Goal: Complete application form: Complete application form

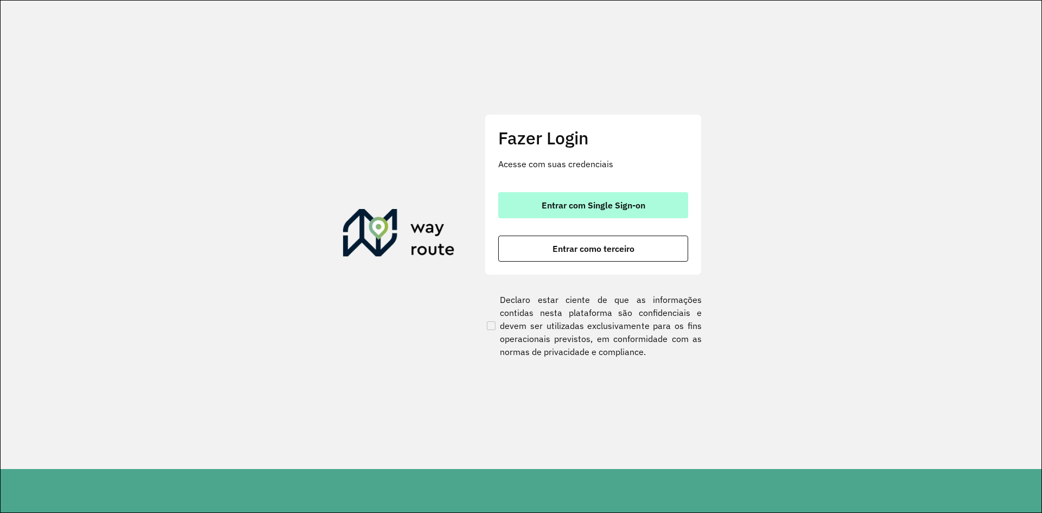
click at [615, 196] on button "Entrar com Single Sign-on" at bounding box center [593, 205] width 190 height 26
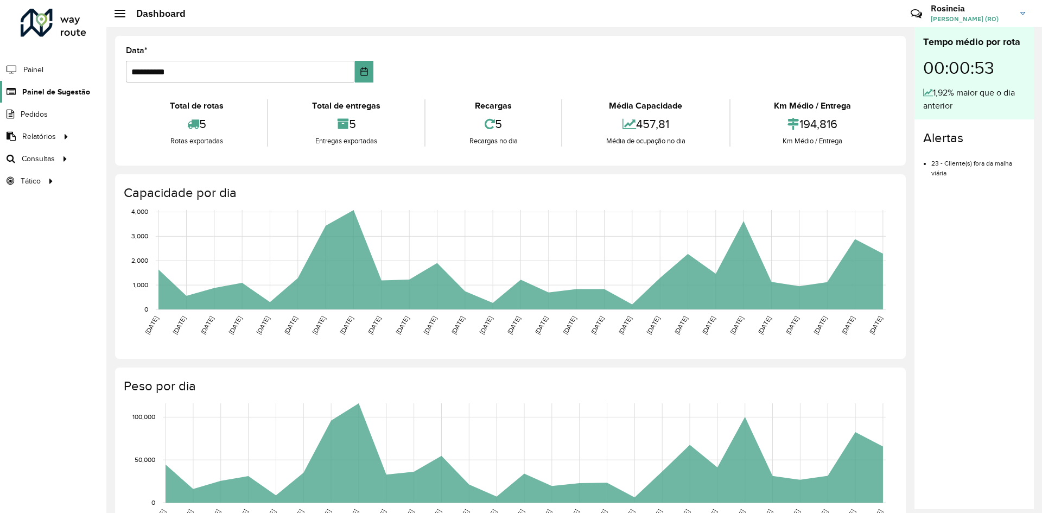
click at [63, 97] on span "Painel de Sugestão" at bounding box center [56, 91] width 68 height 11
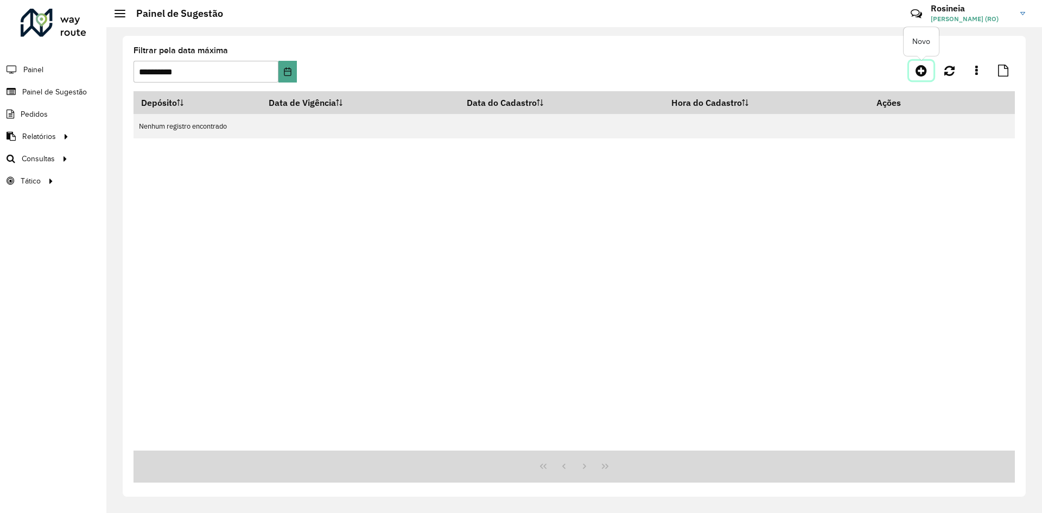
click at [921, 73] on icon at bounding box center [920, 70] width 11 height 13
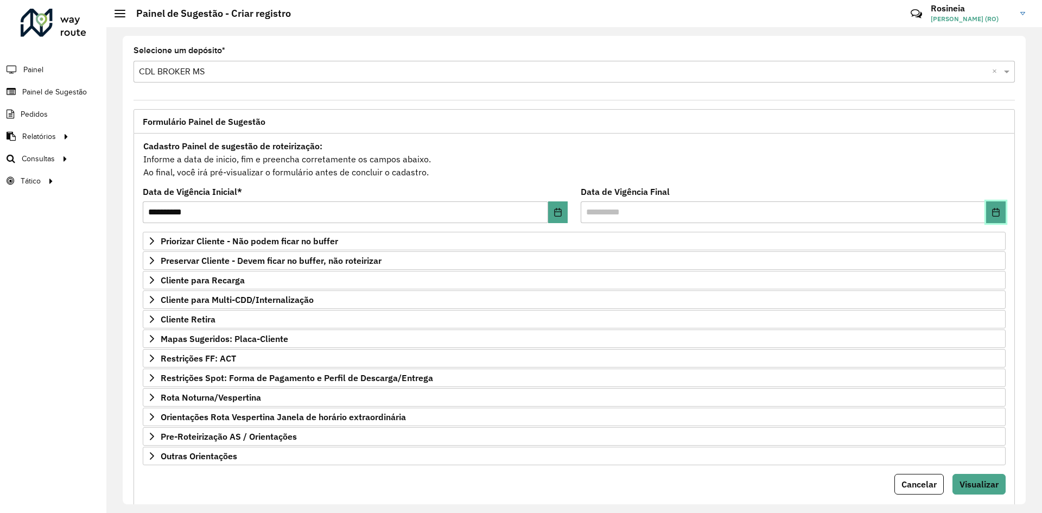
click at [992, 210] on icon "Choose Date" at bounding box center [995, 212] width 7 height 9
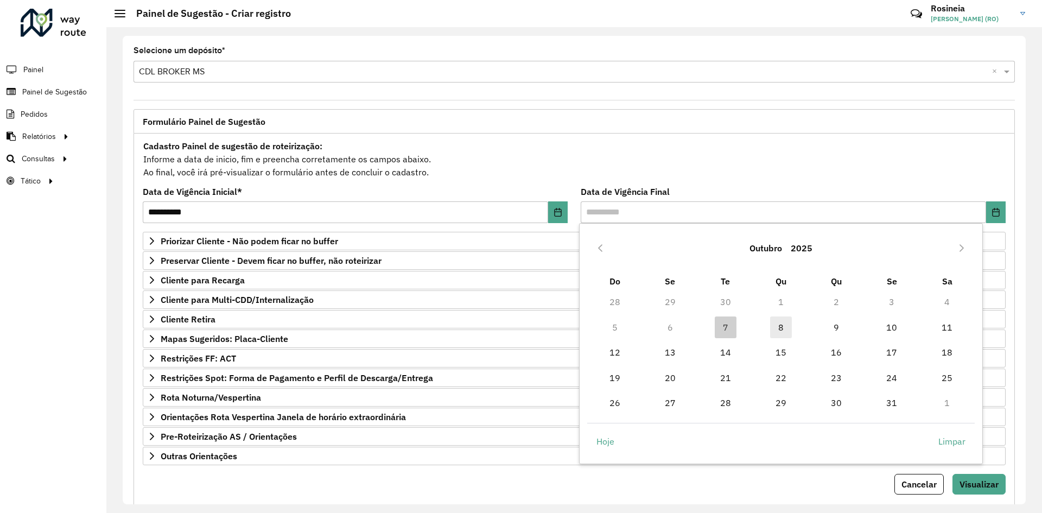
click at [779, 330] on span "8" at bounding box center [781, 327] width 22 height 22
type input "**********"
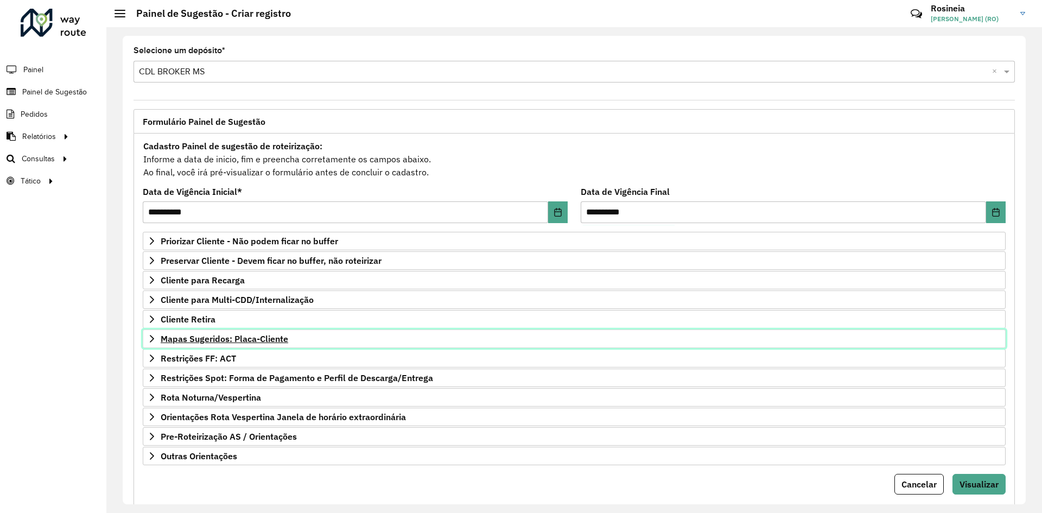
click at [225, 338] on span "Mapas Sugeridos: Placa-Cliente" at bounding box center [225, 338] width 128 height 9
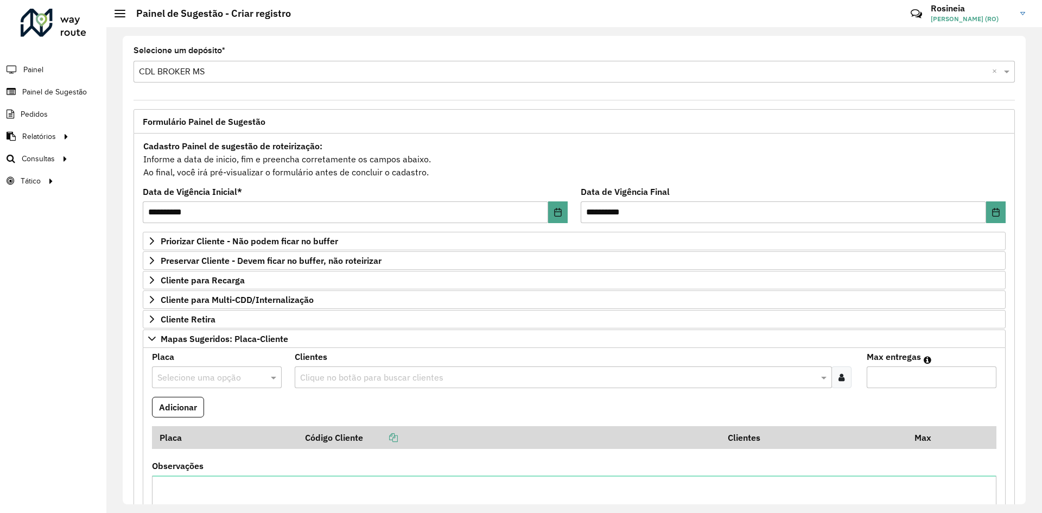
click at [217, 373] on input "text" at bounding box center [205, 377] width 97 height 13
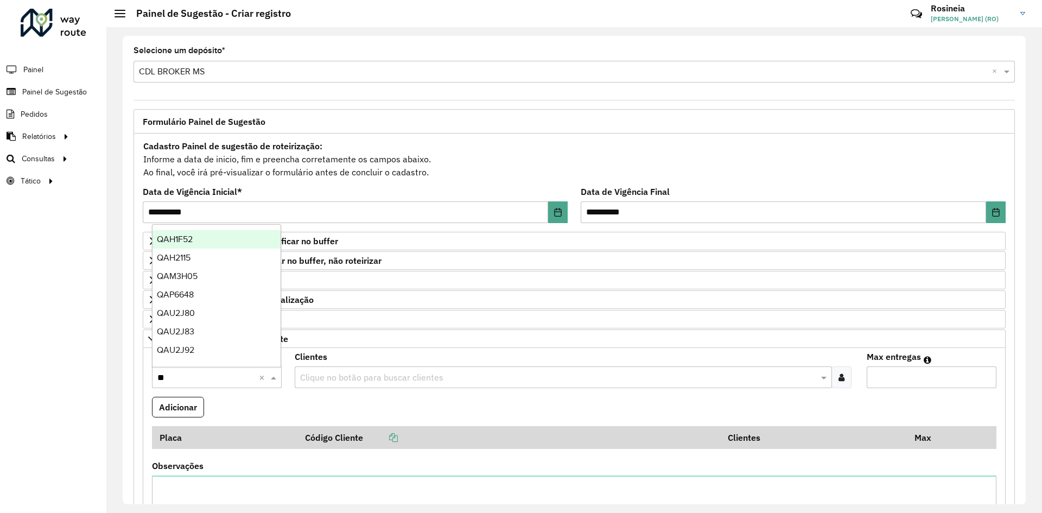
type input "***"
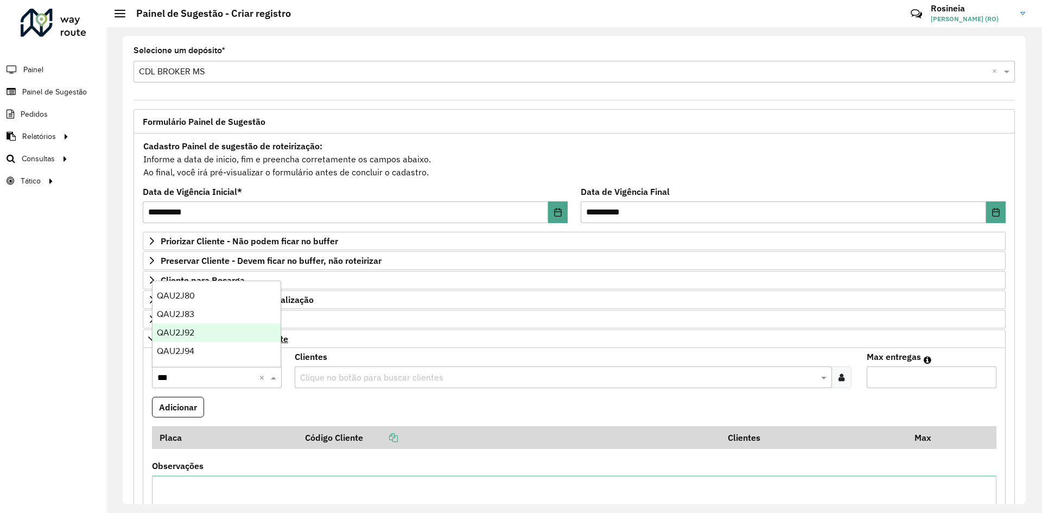
click at [189, 329] on span "QAU2J92" at bounding box center [175, 332] width 37 height 9
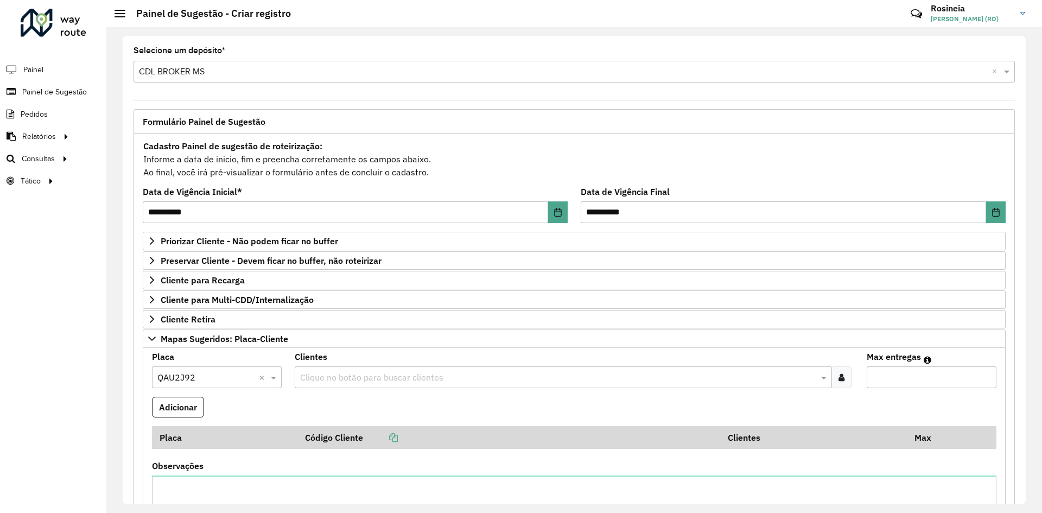
click at [378, 378] on input "text" at bounding box center [557, 377] width 520 height 13
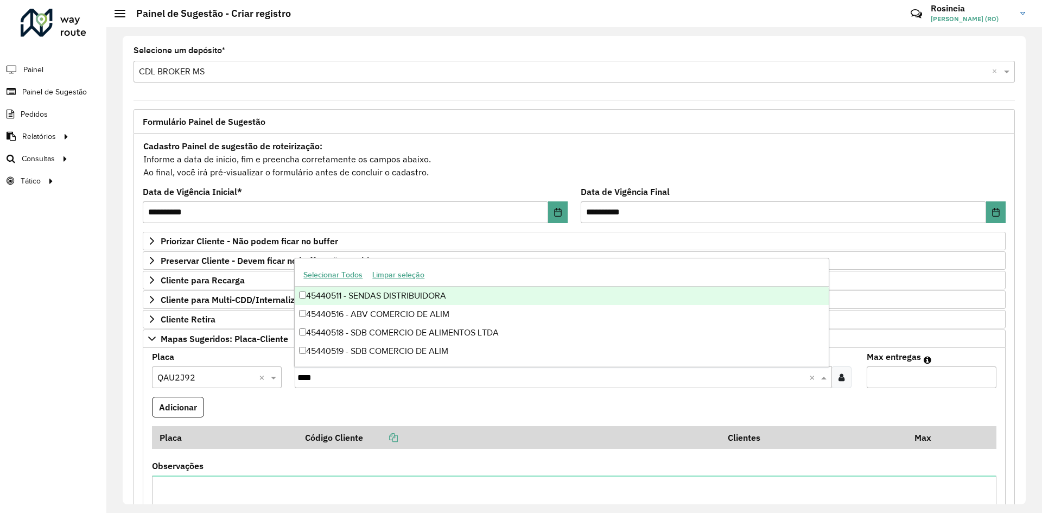
type input "*****"
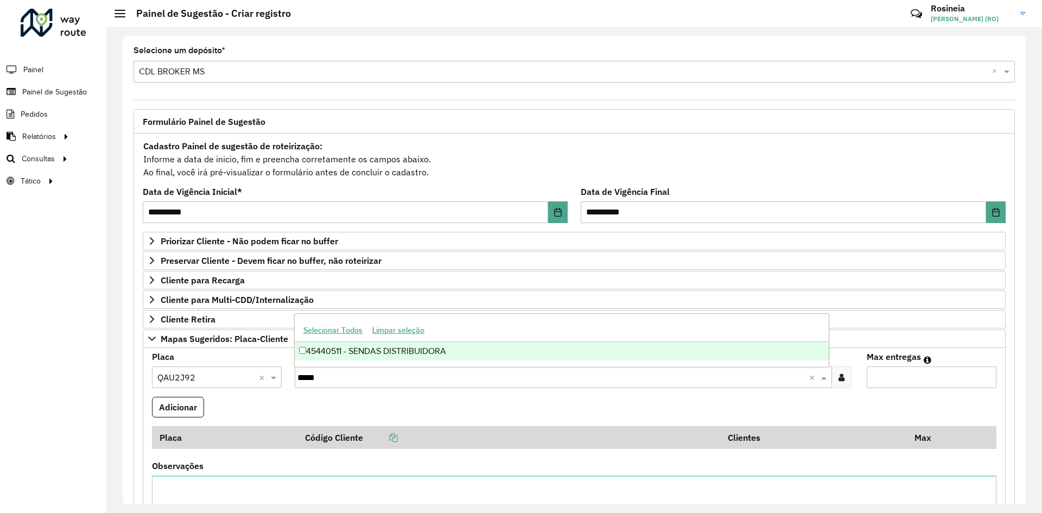
click at [569, 349] on div "45440511 - SENDAS DISTRIBUIDORA" at bounding box center [561, 351] width 533 height 18
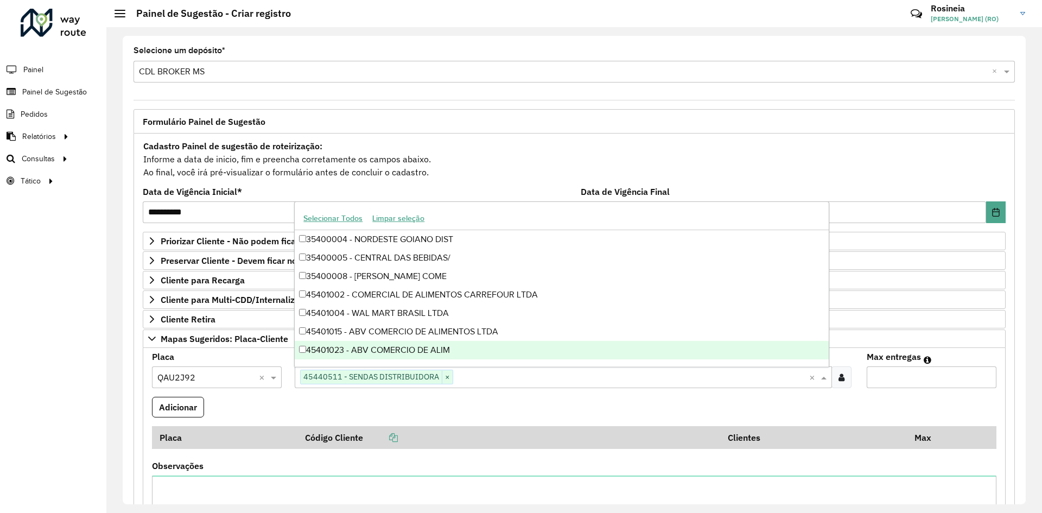
click at [917, 377] on input "Max entregas" at bounding box center [932, 377] width 130 height 22
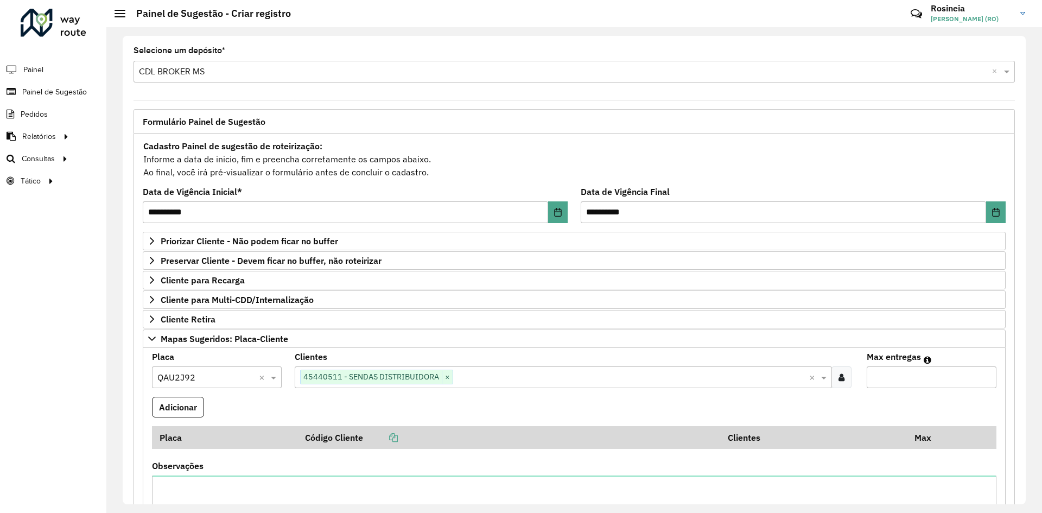
type input "*"
click at [206, 403] on formly-field "Adicionar" at bounding box center [573, 411] width 857 height 29
click at [193, 406] on button "Adicionar" at bounding box center [178, 407] width 52 height 21
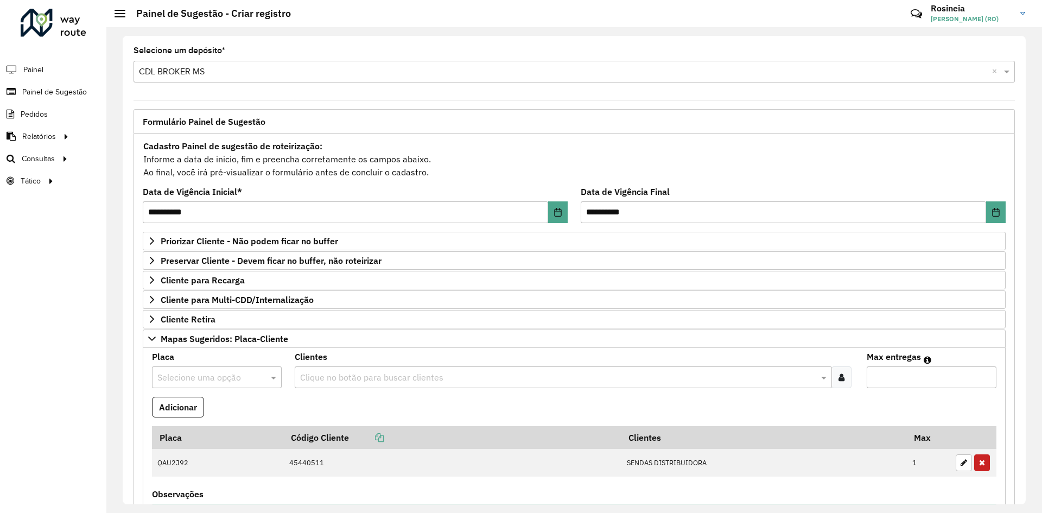
click at [225, 380] on input "text" at bounding box center [205, 377] width 97 height 13
type input "****"
drag, startPoint x: 243, startPoint y: 353, endPoint x: 286, endPoint y: 367, distance: 45.6
click at [243, 354] on div "HTP3F13" at bounding box center [216, 351] width 128 height 18
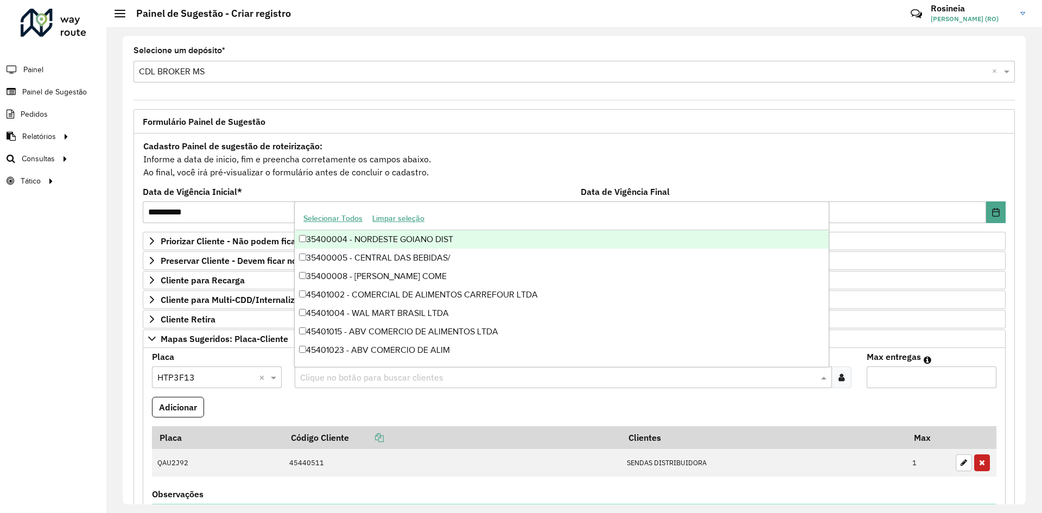
click at [357, 381] on input "text" at bounding box center [557, 377] width 520 height 13
type input "**"
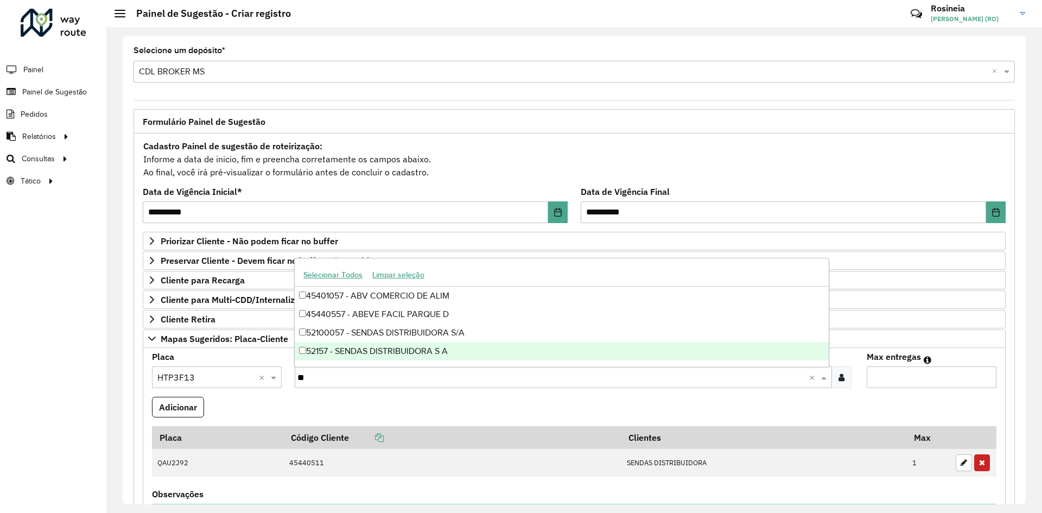
click at [412, 349] on div "52157 - SENDAS DISTRIBUIDORA S A" at bounding box center [561, 351] width 533 height 18
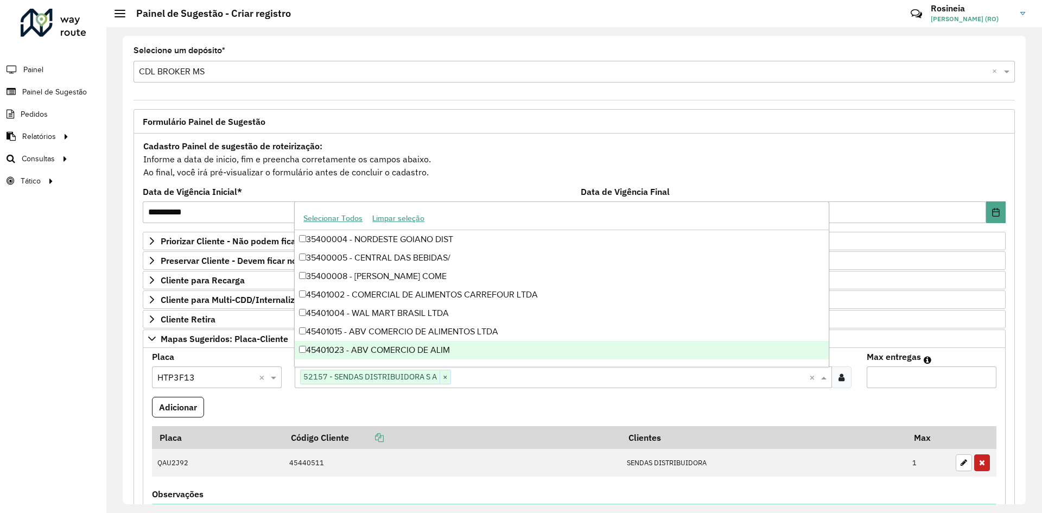
click at [913, 385] on input "Max entregas" at bounding box center [932, 377] width 130 height 22
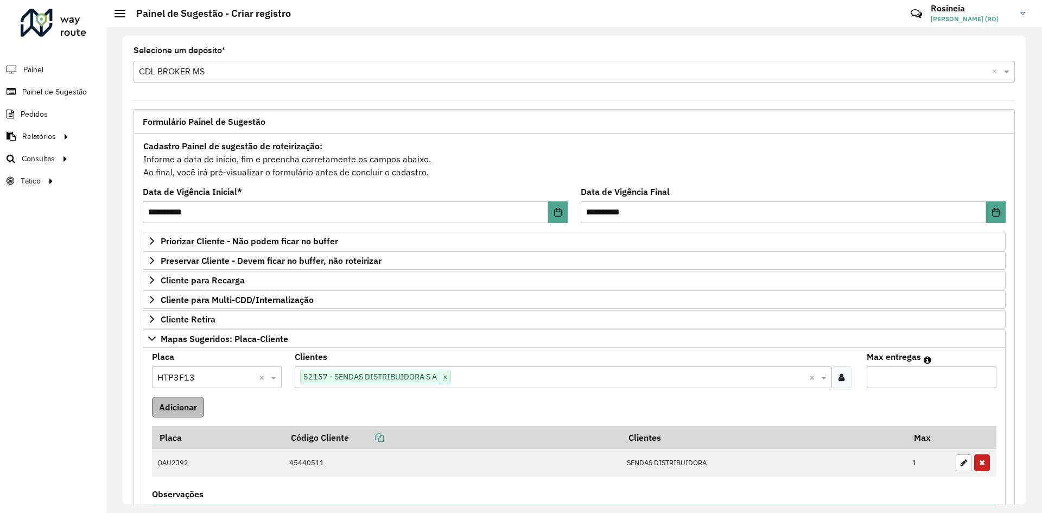
type input "*"
drag, startPoint x: 198, startPoint y: 403, endPoint x: 241, endPoint y: 395, distance: 43.5
click at [198, 404] on button "Adicionar" at bounding box center [178, 407] width 52 height 21
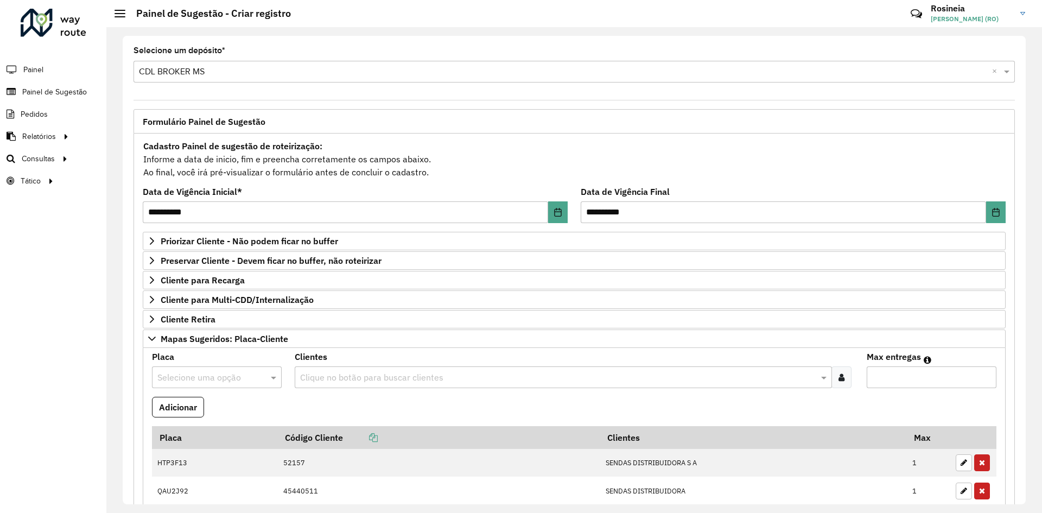
click at [206, 376] on input "text" at bounding box center [205, 377] width 97 height 13
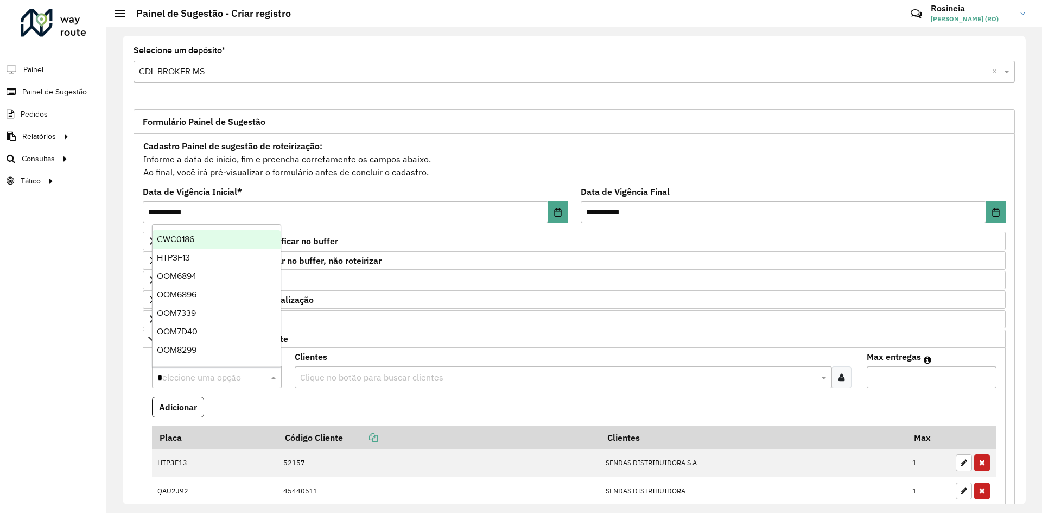
type input "**"
click at [208, 258] on div "OOM6896" at bounding box center [216, 258] width 128 height 18
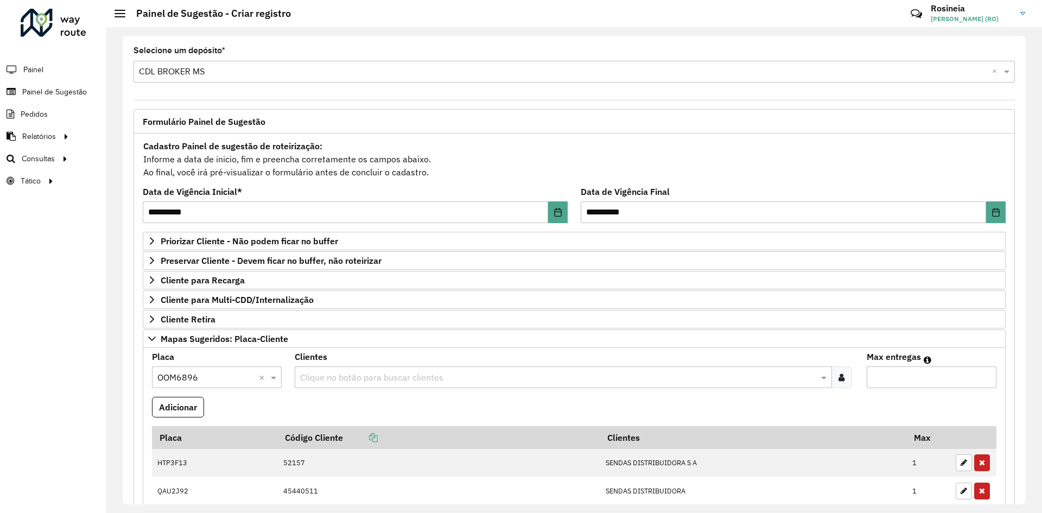
click at [373, 374] on input "text" at bounding box center [557, 377] width 520 height 13
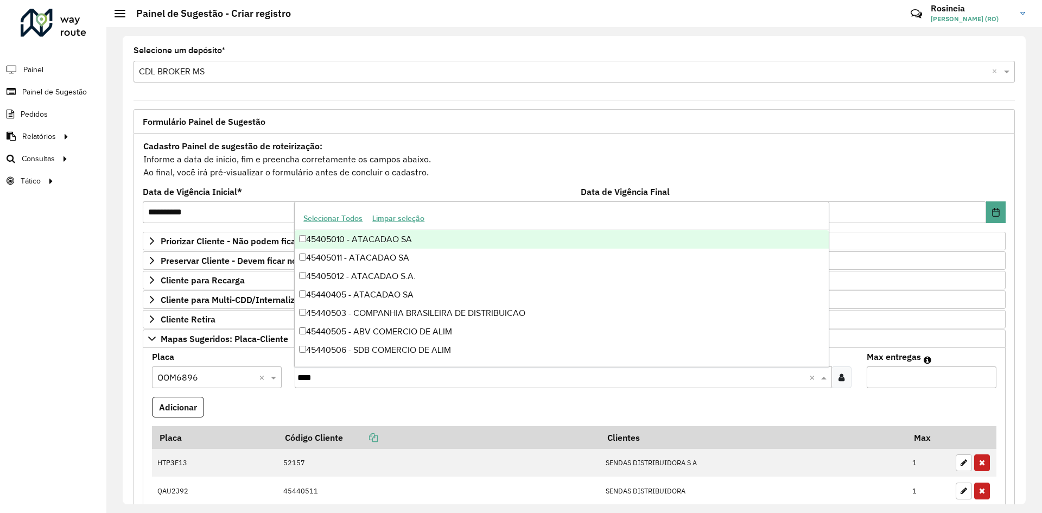
type input "*****"
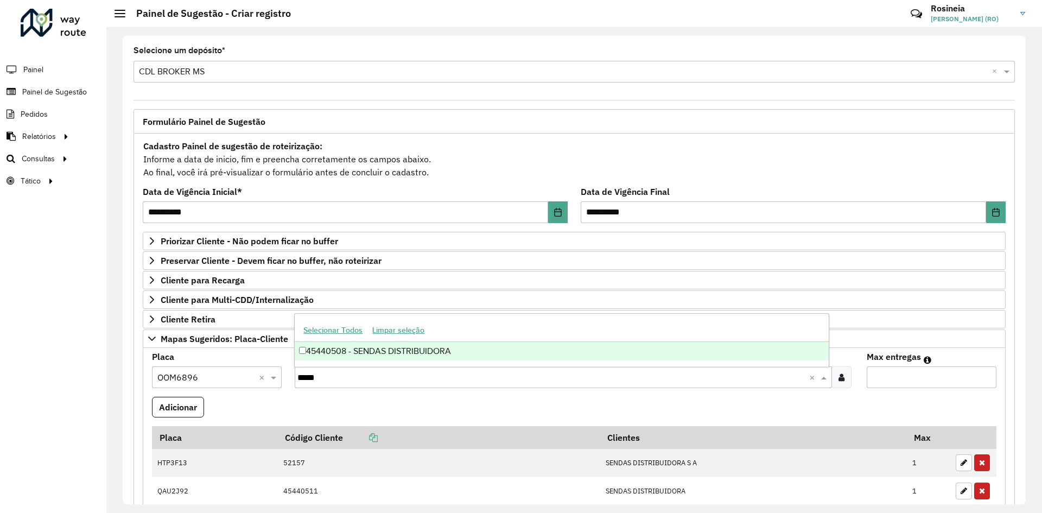
click at [472, 348] on div "45440508 - SENDAS DISTRIBUIDORA" at bounding box center [561, 351] width 533 height 18
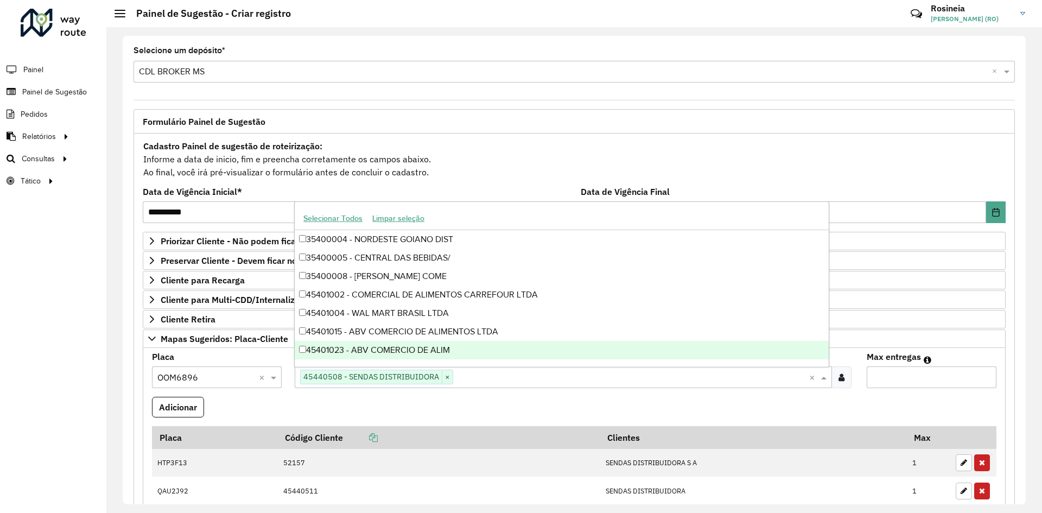
click at [930, 376] on input "Max entregas" at bounding box center [932, 377] width 130 height 22
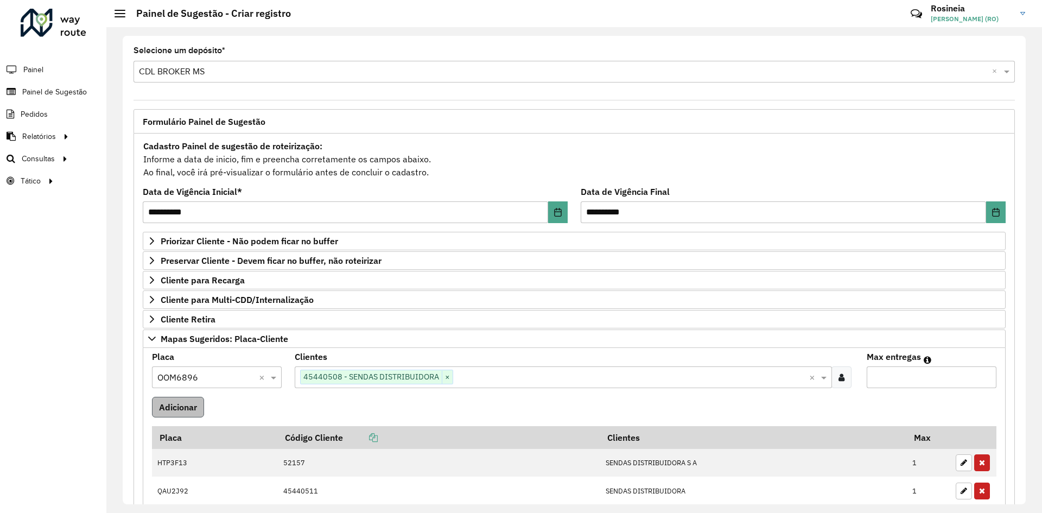
type input "*"
click at [196, 402] on button "Adicionar" at bounding box center [178, 407] width 52 height 21
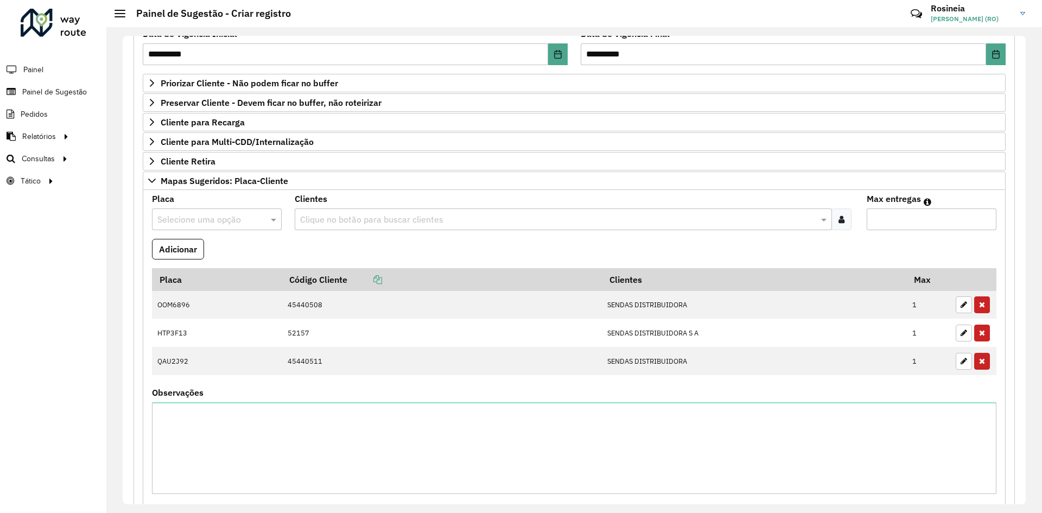
scroll to position [217, 0]
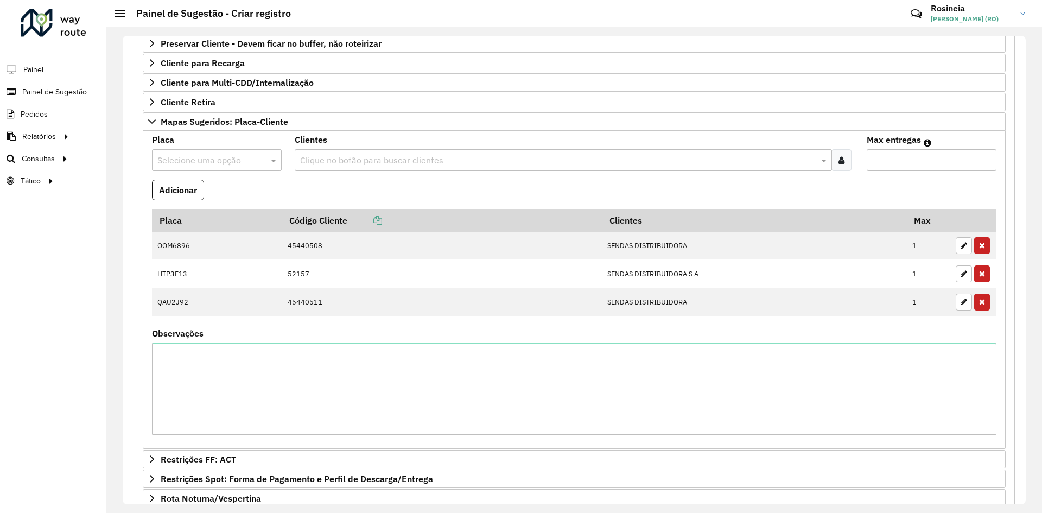
click at [208, 165] on input "text" at bounding box center [205, 160] width 97 height 13
type input "****"
click at [212, 193] on div "REW0A67" at bounding box center [216, 191] width 128 height 18
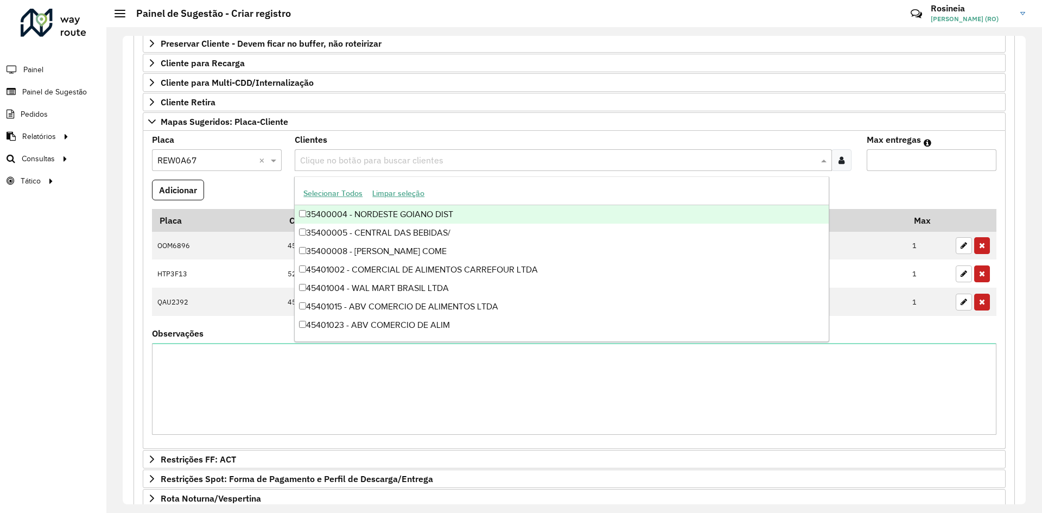
click at [378, 156] on input "text" at bounding box center [557, 160] width 520 height 13
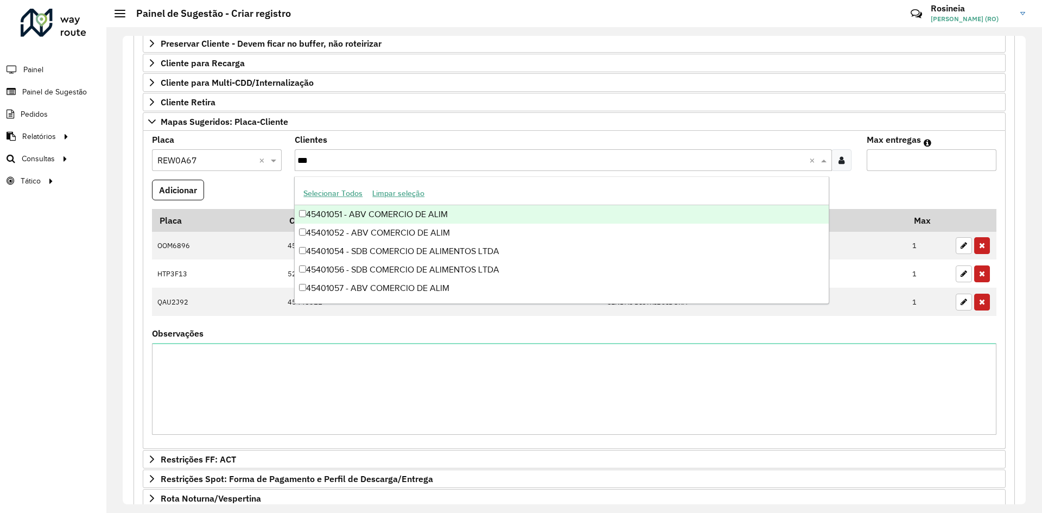
type input "****"
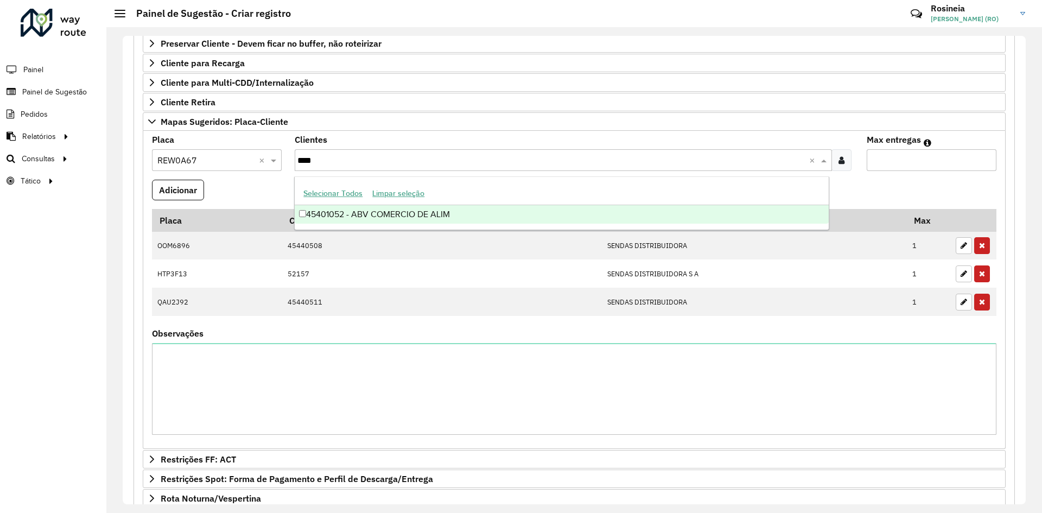
click at [659, 221] on div "45401052 - ABV COMERCIO DE ALIM" at bounding box center [561, 214] width 533 height 18
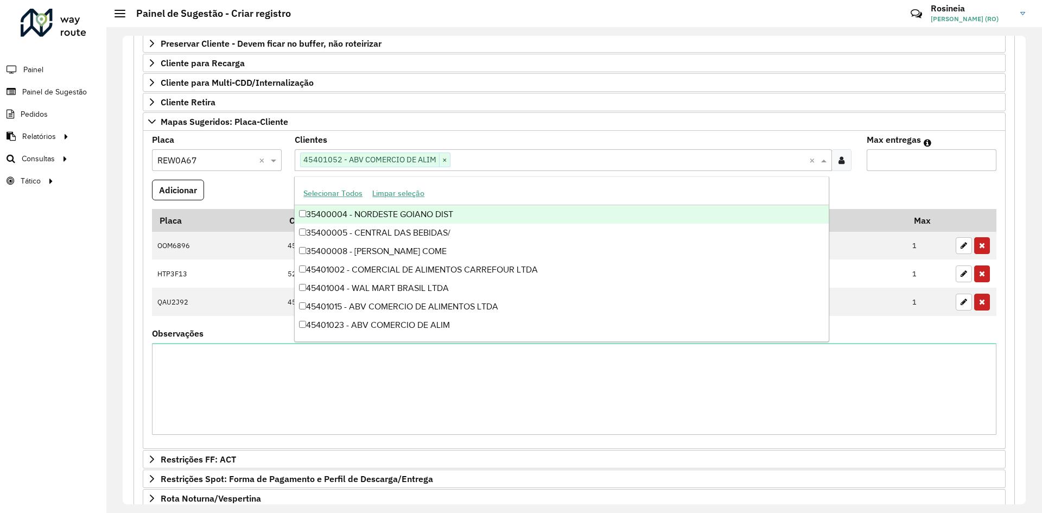
click at [909, 166] on input "Max entregas" at bounding box center [932, 160] width 130 height 22
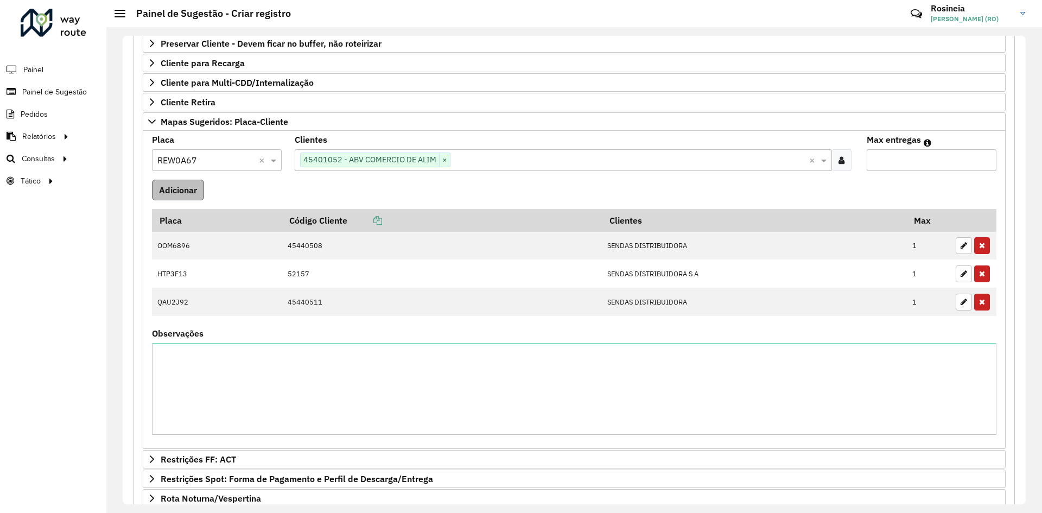
type input "*"
click at [185, 185] on button "Adicionar" at bounding box center [178, 190] width 52 height 21
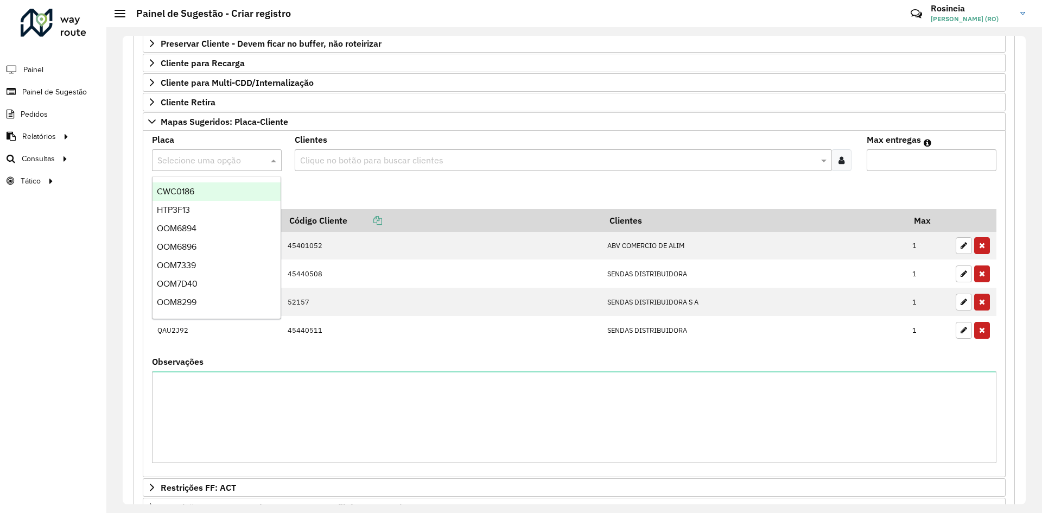
click at [246, 157] on input "text" at bounding box center [205, 160] width 97 height 13
type input "***"
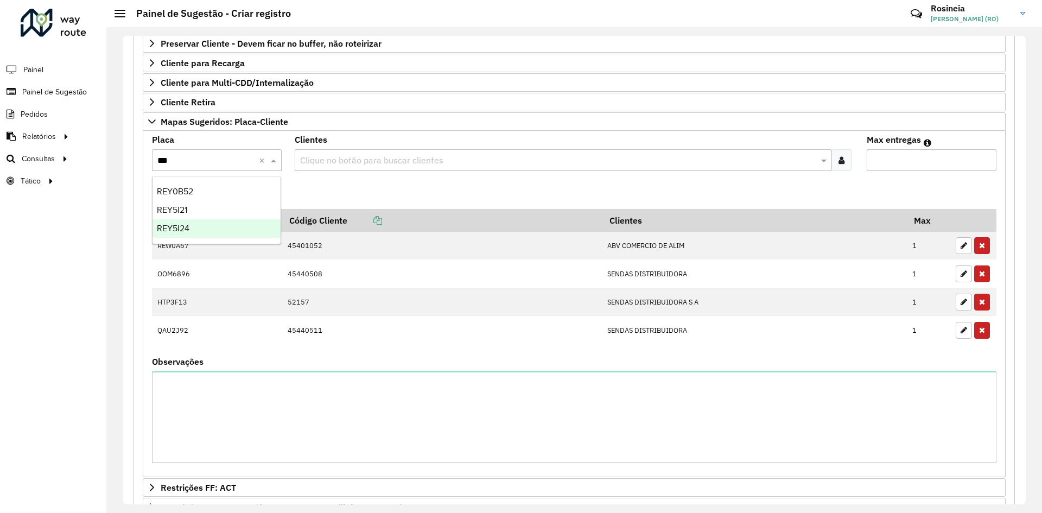
click at [241, 224] on div "REY5I24" at bounding box center [216, 228] width 128 height 18
click at [385, 161] on input "text" at bounding box center [557, 160] width 520 height 13
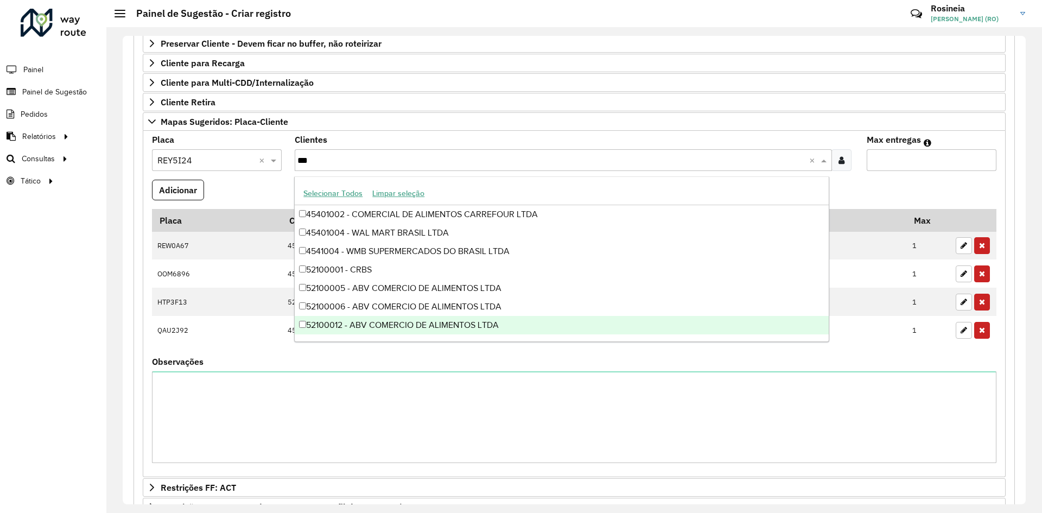
type input "****"
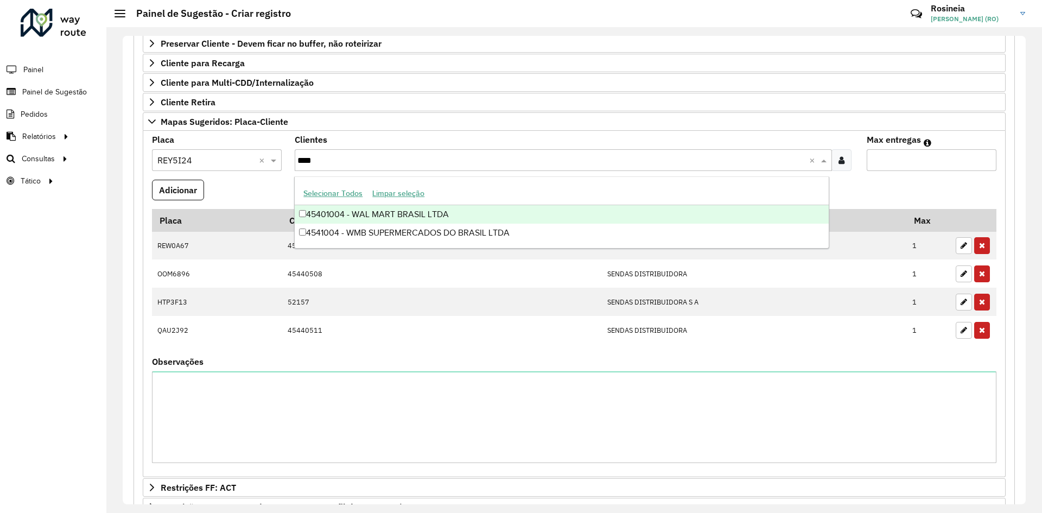
click at [414, 223] on div "45401004 - WAL MART BRASIL LTDA 4541004 - WMB SUPERMERCADOS DO BRASIL LTDA" at bounding box center [561, 223] width 533 height 37
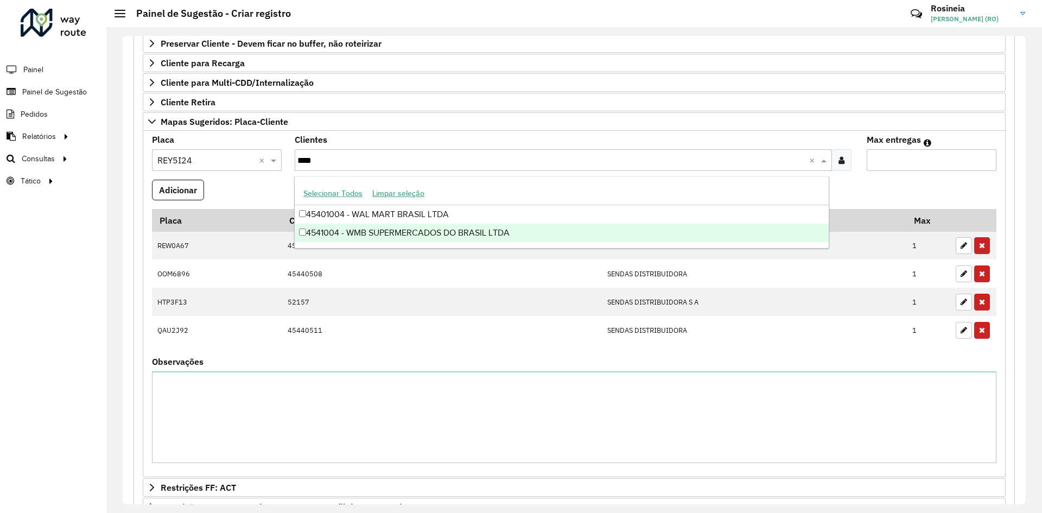
click at [419, 230] on div "4541004 - WMB SUPERMERCADOS DO BRASIL LTDA" at bounding box center [561, 233] width 533 height 18
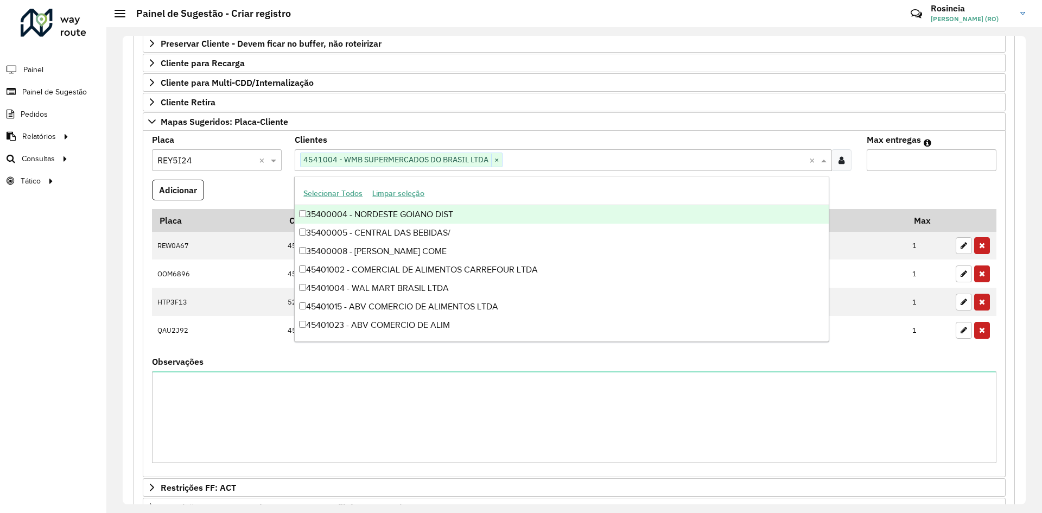
click at [923, 168] on input "Max entregas" at bounding box center [932, 160] width 130 height 22
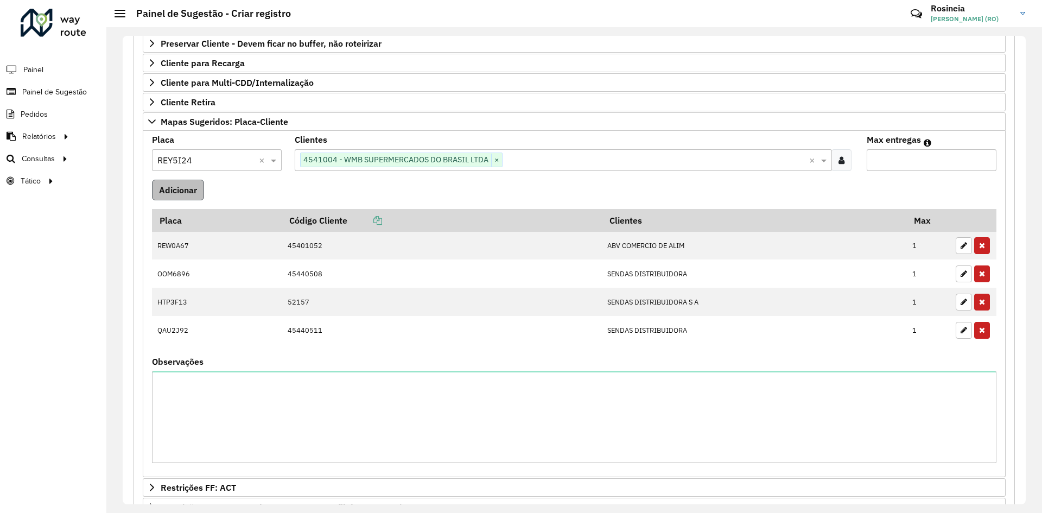
type input "*"
drag, startPoint x: 166, startPoint y: 187, endPoint x: 171, endPoint y: 190, distance: 6.6
click at [166, 189] on button "Adicionar" at bounding box center [178, 190] width 52 height 21
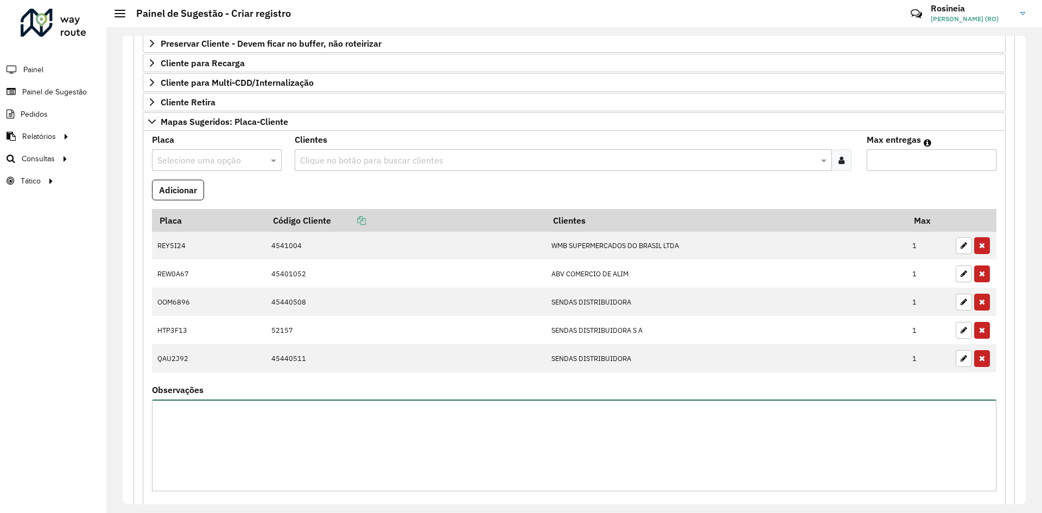
click at [322, 427] on textarea "Observações" at bounding box center [574, 445] width 844 height 92
type textarea "*******"
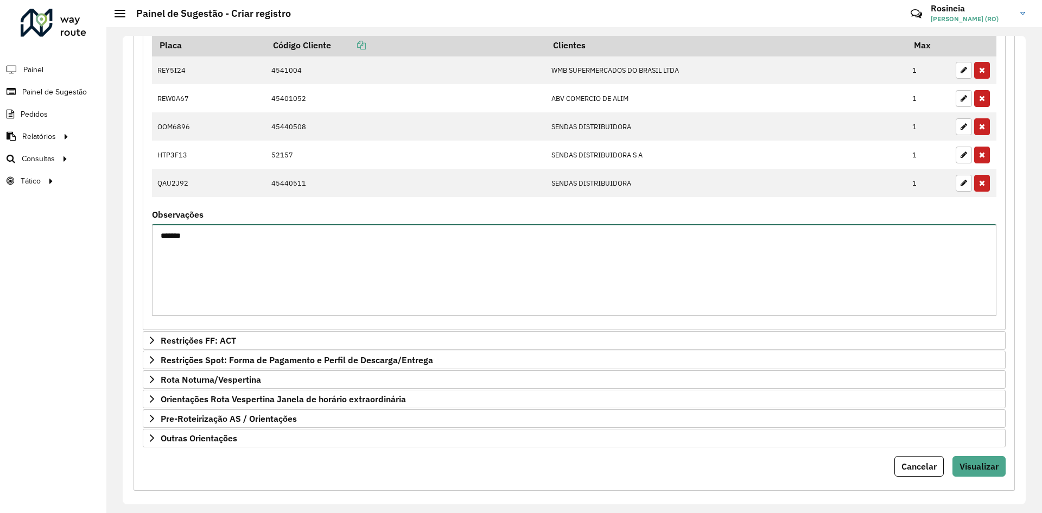
scroll to position [403, 0]
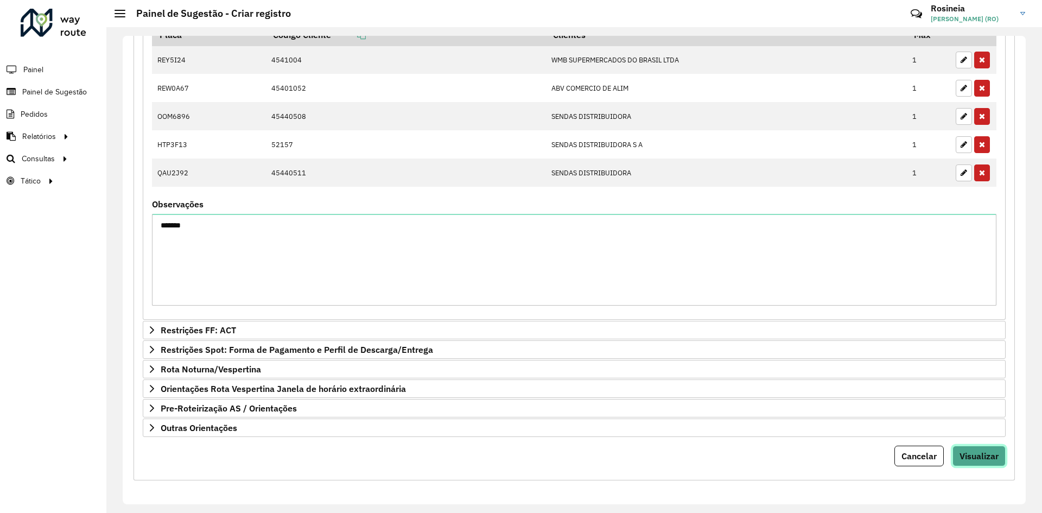
click at [980, 460] on span "Visualizar" at bounding box center [978, 455] width 39 height 11
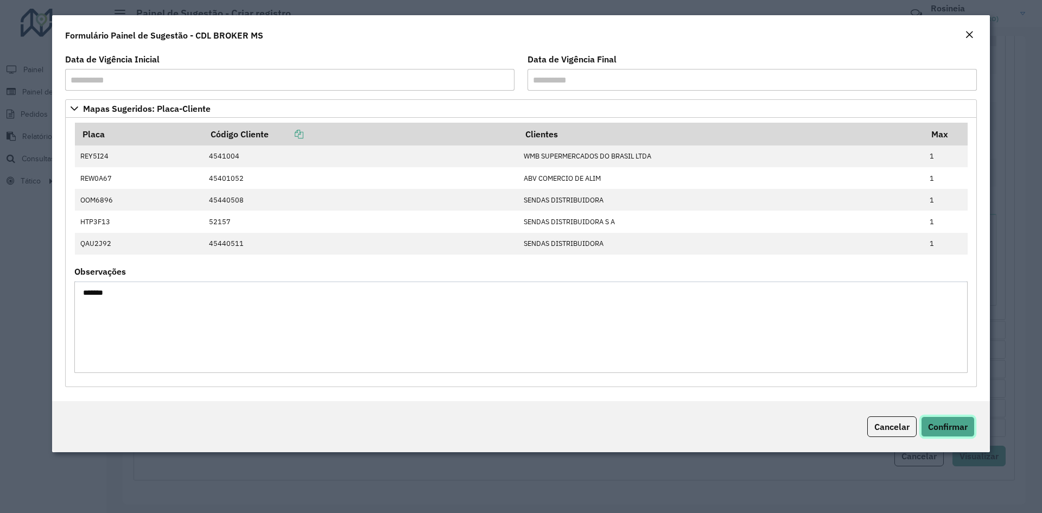
click at [939, 426] on span "Confirmar" at bounding box center [948, 426] width 40 height 11
